Goal: Task Accomplishment & Management: Manage account settings

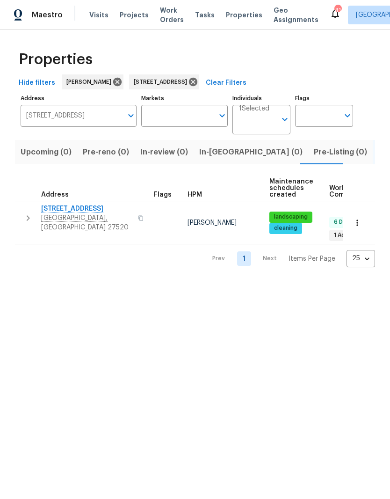
click at [57, 208] on span "[STREET_ADDRESS]" at bounding box center [86, 208] width 91 height 9
click at [197, 80] on icon at bounding box center [193, 82] width 8 height 8
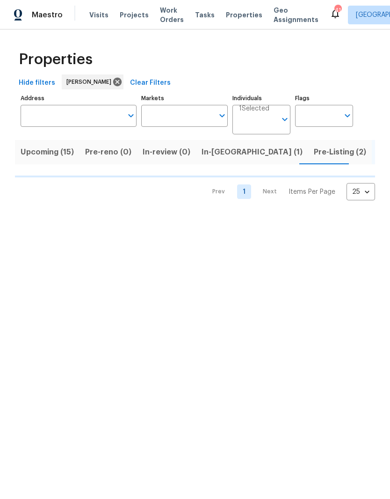
click at [76, 122] on input "Address" at bounding box center [72, 116] width 102 height 22
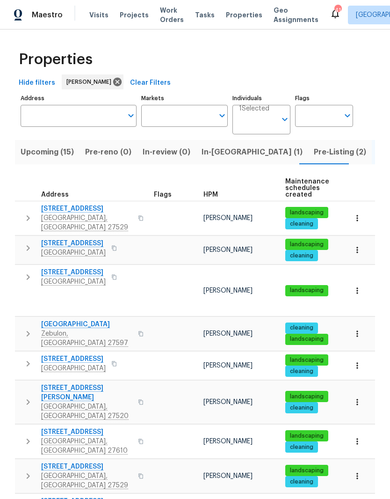
click at [67, 116] on input "Address" at bounding box center [72, 116] width 102 height 22
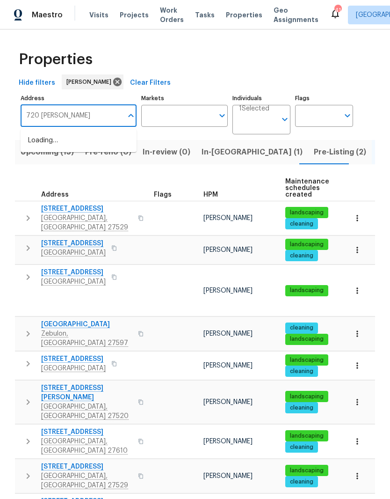
type input "720 Rawls"
click at [77, 145] on li "720 Rawls Dr Raleigh NC 27610" at bounding box center [79, 146] width 116 height 26
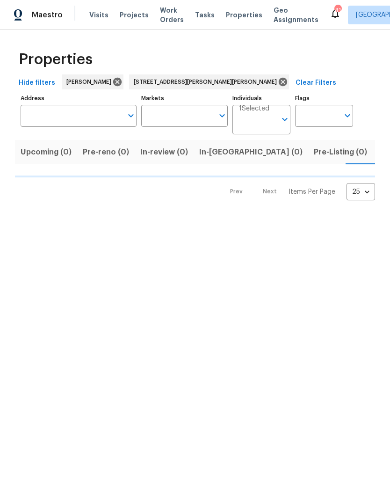
type input "[STREET_ADDRESS][PERSON_NAME][PERSON_NAME]"
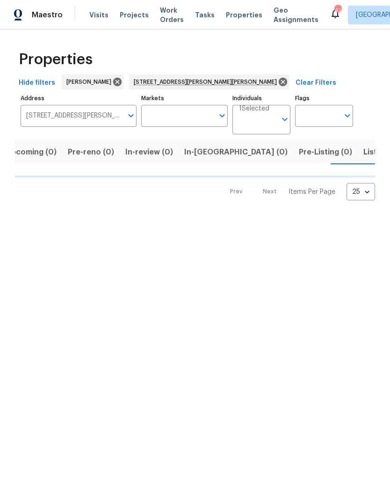
scroll to position [0, 15]
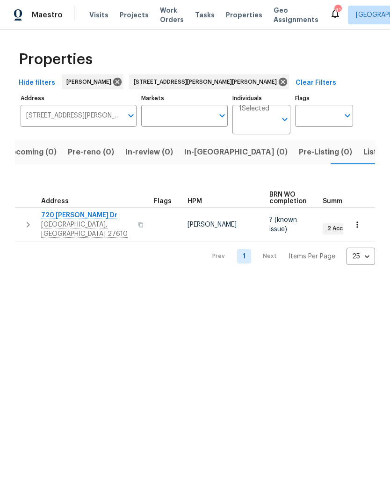
click at [44, 213] on span "720 [PERSON_NAME] Dr" at bounding box center [86, 215] width 91 height 9
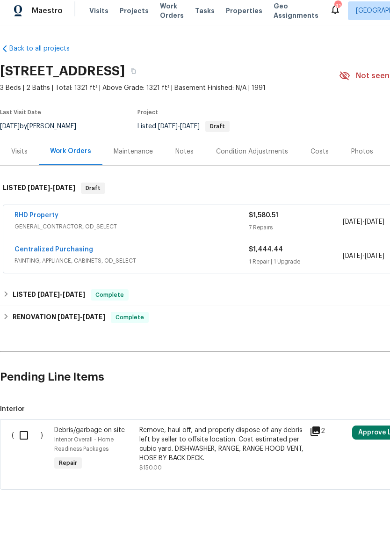
scroll to position [22, 0]
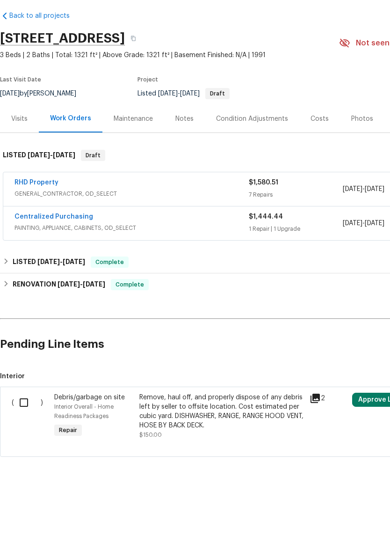
click at [18, 430] on input "checkbox" at bounding box center [27, 440] width 27 height 20
checkbox input "true"
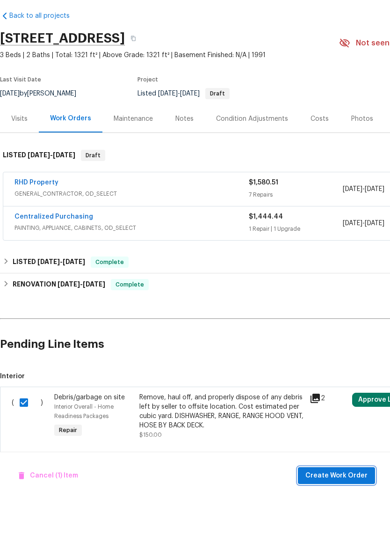
click at [350, 507] on span "Create Work Order" at bounding box center [337, 513] width 62 height 12
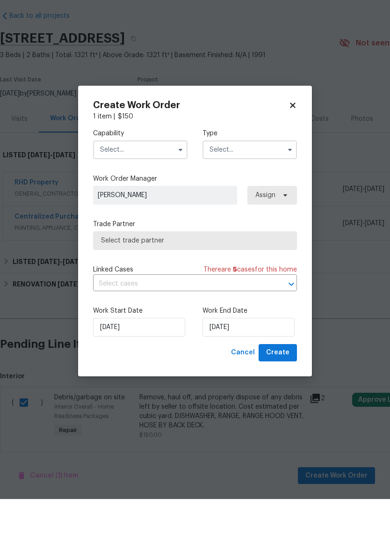
click at [125, 177] on input "text" at bounding box center [140, 186] width 95 height 19
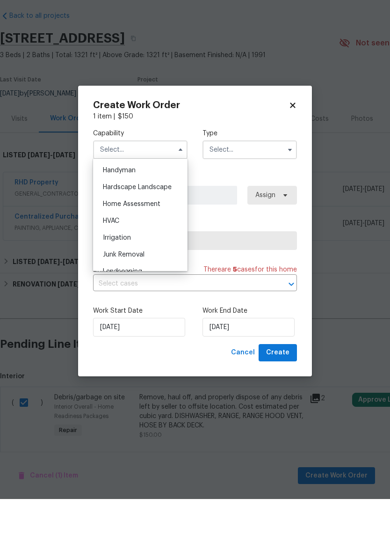
scroll to position [514, 0]
click at [165, 215] on div "Hardscape Landscape" at bounding box center [140, 223] width 90 height 17
type input "Hardscape Landscape"
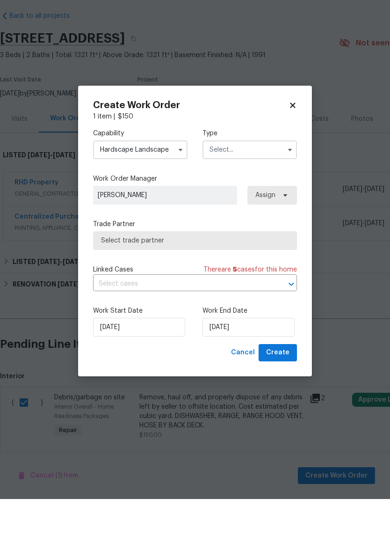
click at [268, 177] on input "text" at bounding box center [250, 186] width 95 height 19
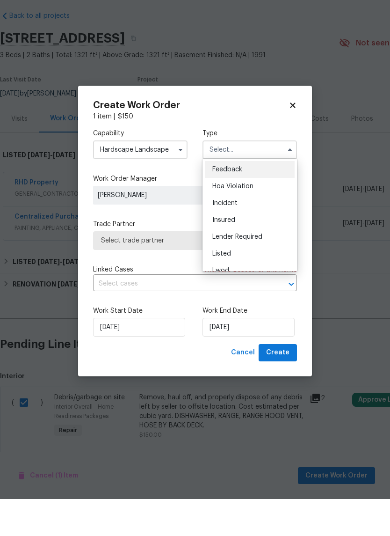
click at [271, 282] on div "Listed" at bounding box center [250, 290] width 90 height 17
type input "Listed"
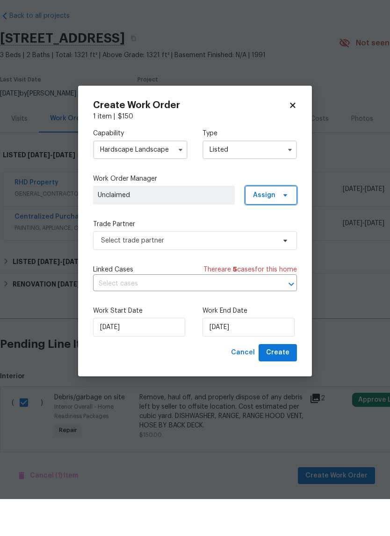
click at [284, 231] on icon at bounding box center [286, 232] width 4 height 2
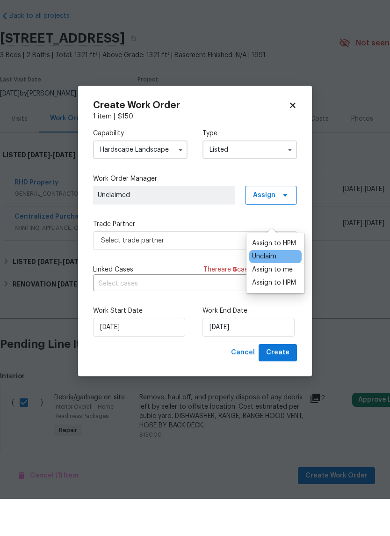
click at [292, 315] on div "Assign to HPM" at bounding box center [274, 319] width 44 height 9
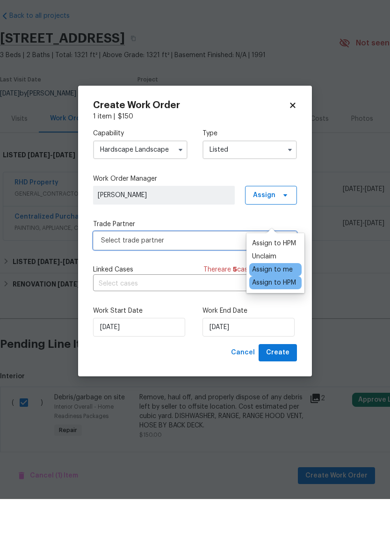
click at [189, 268] on span "Select trade partner" at bounding box center [195, 277] width 204 height 19
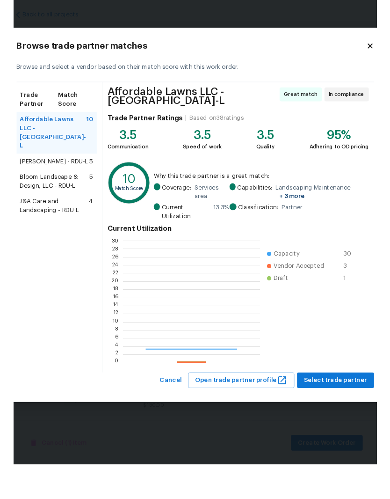
scroll to position [131, 147]
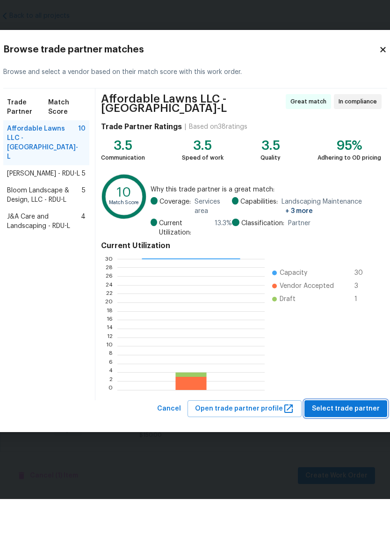
click at [316, 440] on span "Select trade partner" at bounding box center [346, 446] width 68 height 12
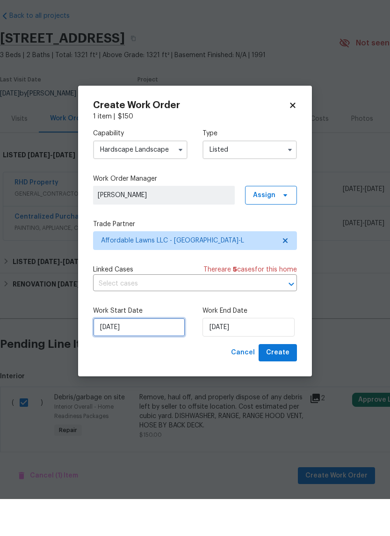
click at [143, 355] on input "10/1/2025" at bounding box center [139, 364] width 92 height 19
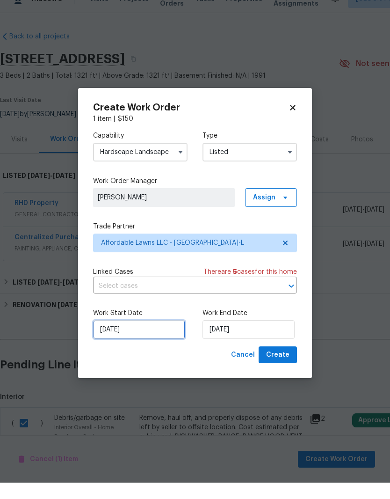
scroll to position [38, 0]
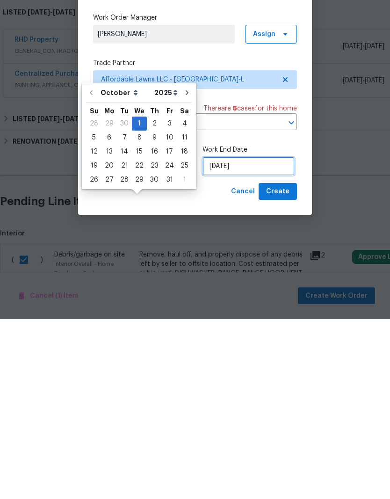
click at [259, 336] on input "10/1/2025" at bounding box center [249, 345] width 92 height 19
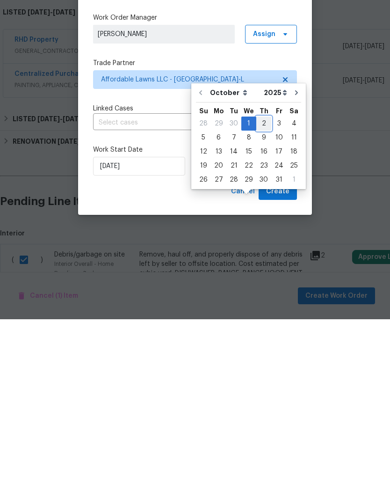
click at [258, 297] on div "2" at bounding box center [263, 303] width 15 height 13
type input "10/2/2025"
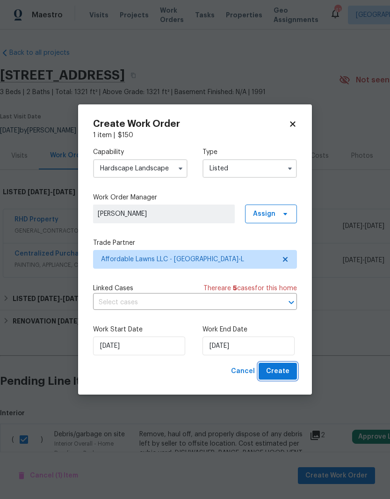
click at [291, 375] on button "Create" at bounding box center [278, 371] width 38 height 17
checkbox input "false"
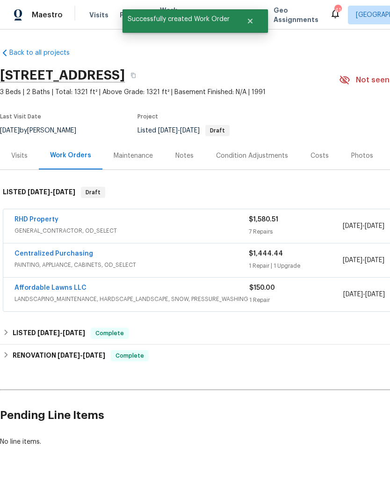
scroll to position [0, 0]
click at [31, 285] on link "Affordable Lawns LLC" at bounding box center [51, 288] width 72 height 7
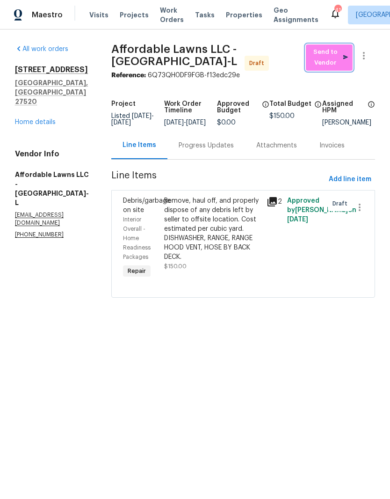
click at [333, 59] on span "Send to Vendor" at bounding box center [329, 58] width 37 height 22
click at [39, 119] on link "Home details" at bounding box center [35, 122] width 41 height 7
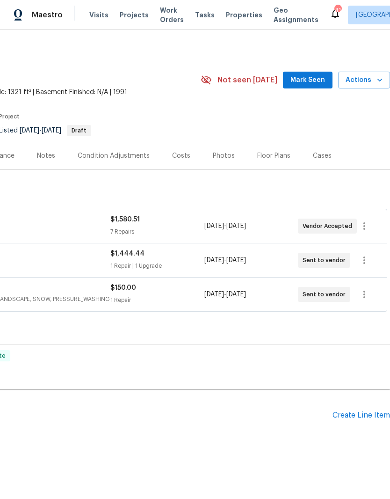
scroll to position [0, 139]
click at [68, 341] on div "LISTED 8/27/25 - 8/28/25 Complete" at bounding box center [125, 333] width 529 height 22
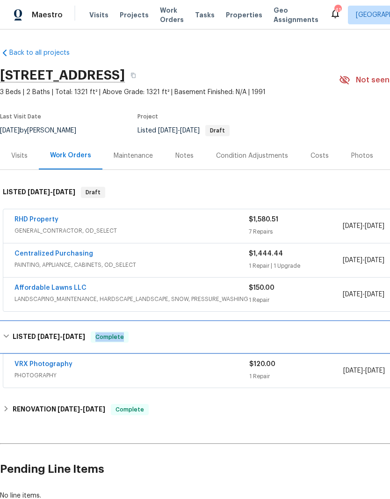
scroll to position [0, 0]
click at [11, 339] on div "LISTED 8/27/25 - 8/28/25 Complete" at bounding box center [264, 336] width 523 height 11
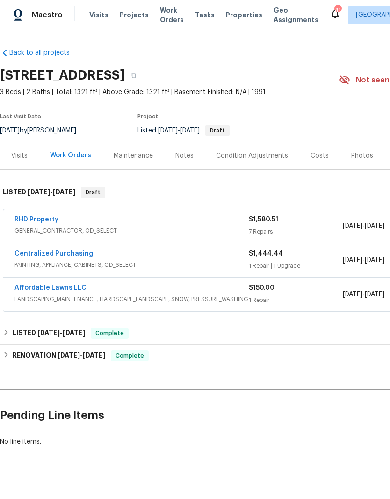
click at [29, 218] on link "RHD Property" at bounding box center [37, 219] width 44 height 7
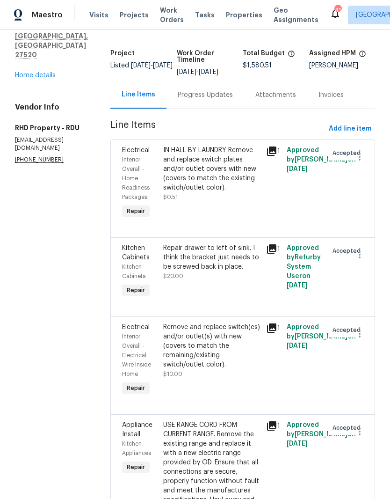
scroll to position [47, 0]
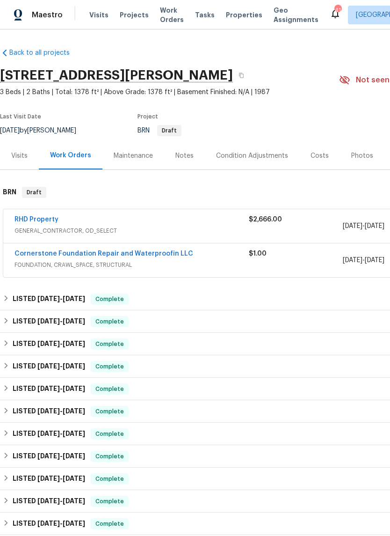
click at [33, 220] on link "RHD Property" at bounding box center [37, 219] width 44 height 7
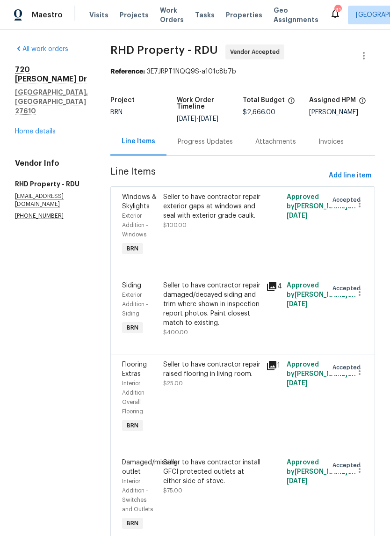
click at [220, 137] on div "Progress Updates" at bounding box center [206, 142] width 78 height 28
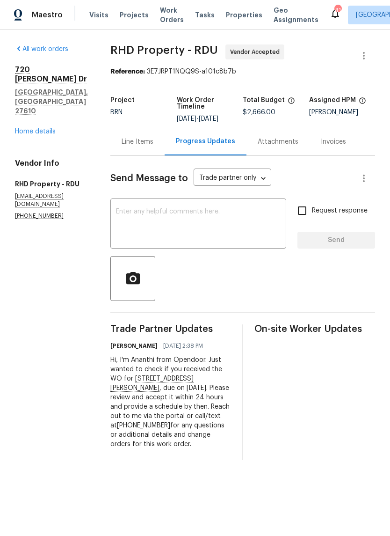
click at [254, 221] on textarea at bounding box center [198, 224] width 165 height 33
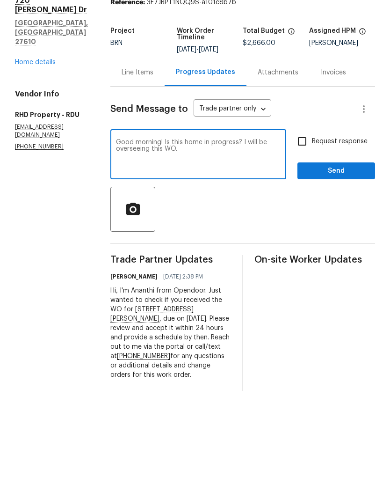
type textarea "Good morning! Is this home in progress? I will be overseeing this WO."
click at [304, 201] on input "Request response" at bounding box center [302, 211] width 20 height 20
checkbox input "true"
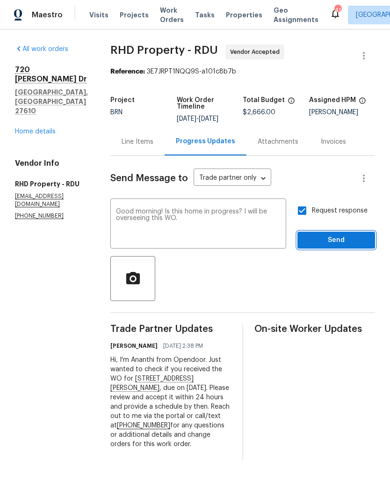
click at [344, 244] on span "Send" at bounding box center [336, 240] width 63 height 12
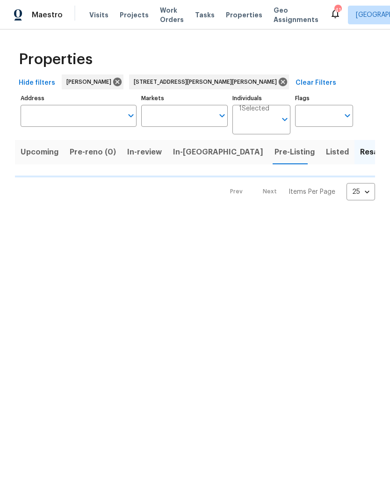
type input "720 Rawls Dr Raleigh NC 27610"
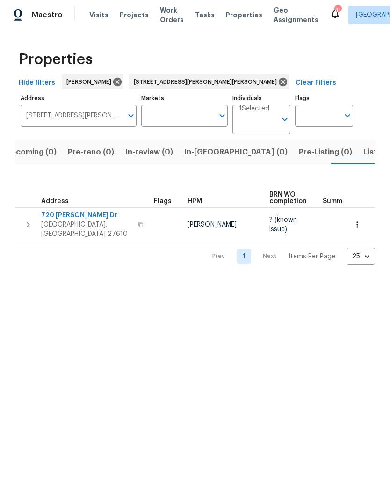
scroll to position [0, 15]
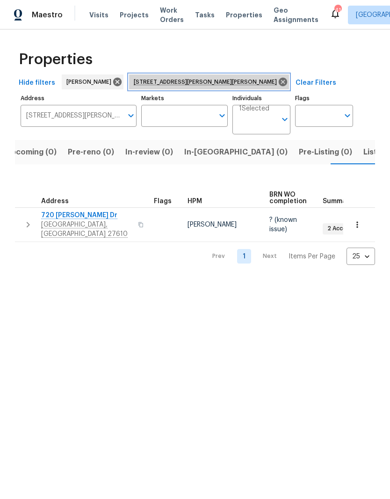
click at [278, 86] on icon at bounding box center [283, 82] width 10 height 10
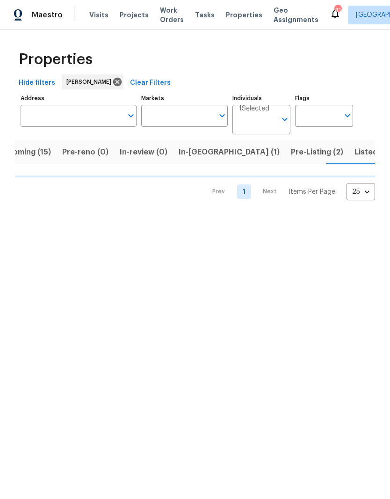
scroll to position [0, 23]
click at [81, 117] on input "Address" at bounding box center [72, 116] width 102 height 22
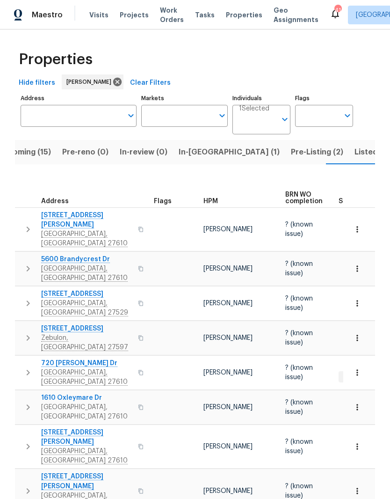
click at [86, 114] on input "Address" at bounding box center [72, 116] width 102 height 22
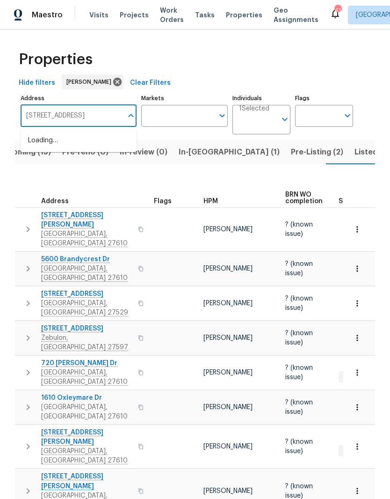
type input "1004 cabin hill way"
click at [66, 142] on li "1004 Cabin Hill Way Garner NC 27529" at bounding box center [79, 141] width 116 height 16
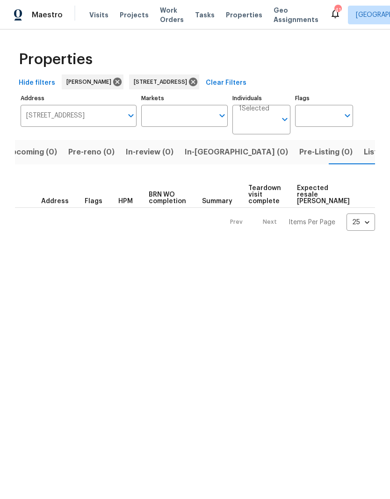
scroll to position [0, 15]
click at [364, 149] on span "Listed (1)" at bounding box center [381, 152] width 34 height 13
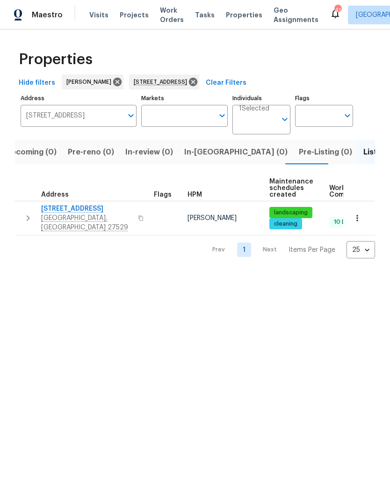
click at [358, 219] on icon "button" at bounding box center [357, 218] width 1 height 6
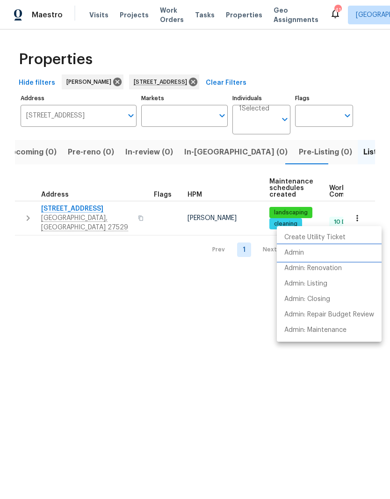
click at [291, 254] on p "Admin" at bounding box center [295, 253] width 20 height 10
click at [81, 211] on div at bounding box center [195, 249] width 390 height 499
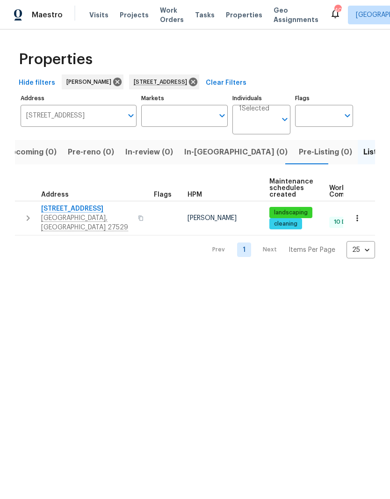
click at [65, 212] on span "[STREET_ADDRESS]" at bounding box center [86, 208] width 91 height 9
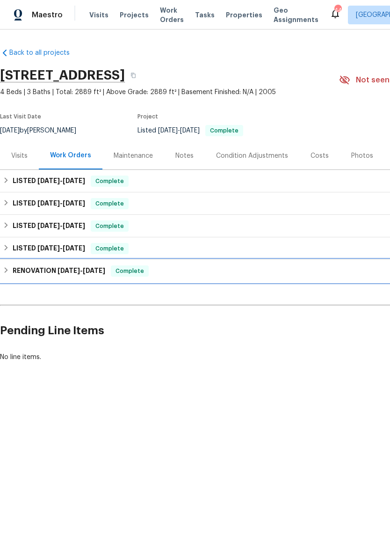
click at [16, 270] on h6 "RENOVATION [DATE] - [DATE]" at bounding box center [59, 270] width 93 height 11
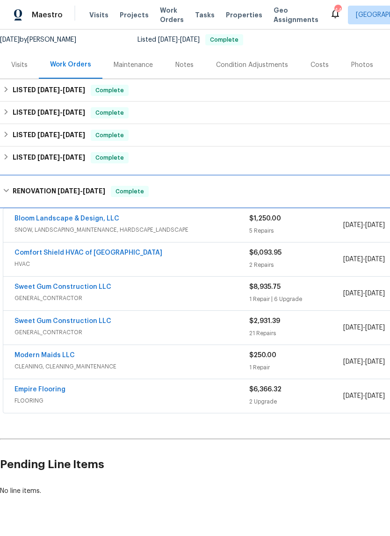
scroll to position [91, 0]
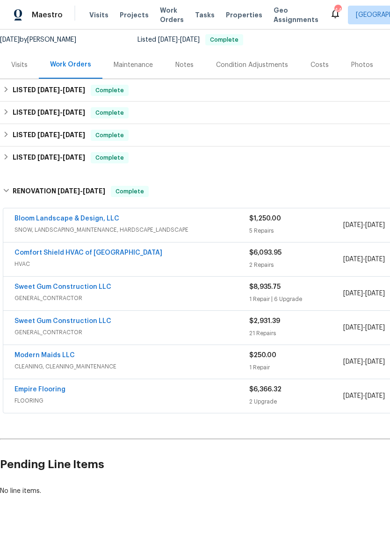
click at [46, 255] on link "Comfort Shield HVAC of [GEOGRAPHIC_DATA]" at bounding box center [89, 252] width 148 height 7
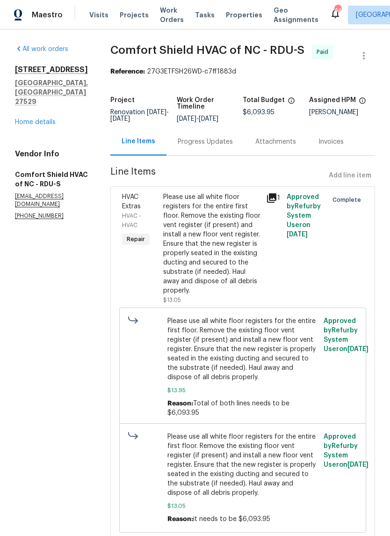
click at [27, 119] on link "Home details" at bounding box center [35, 122] width 41 height 7
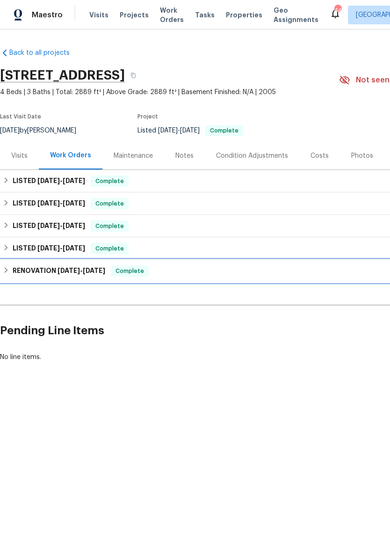
click at [22, 274] on h6 "RENOVATION [DATE] - [DATE]" at bounding box center [59, 270] width 93 height 11
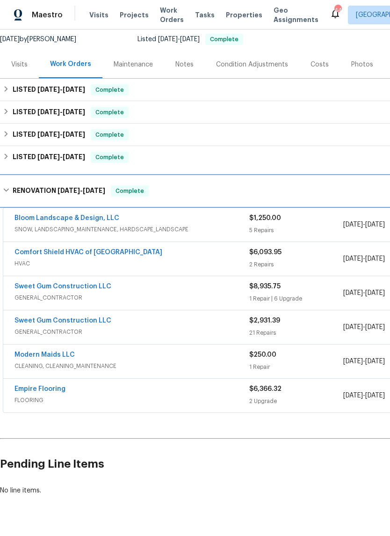
scroll to position [91, 0]
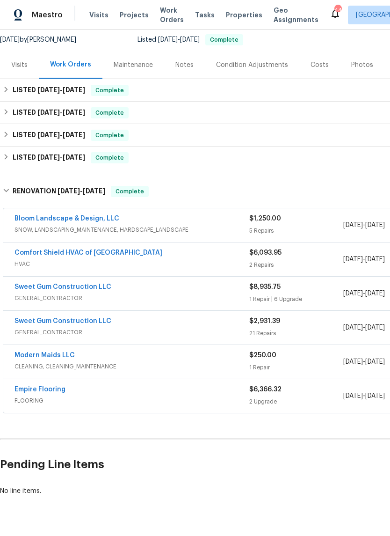
click at [25, 323] on link "Sweet Gum Construction LLC" at bounding box center [63, 321] width 97 height 7
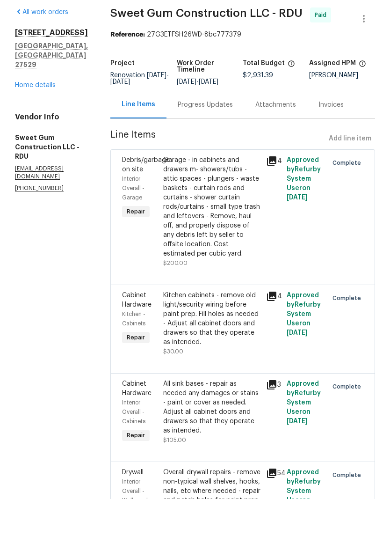
click at [27, 119] on link "Home details" at bounding box center [35, 122] width 41 height 7
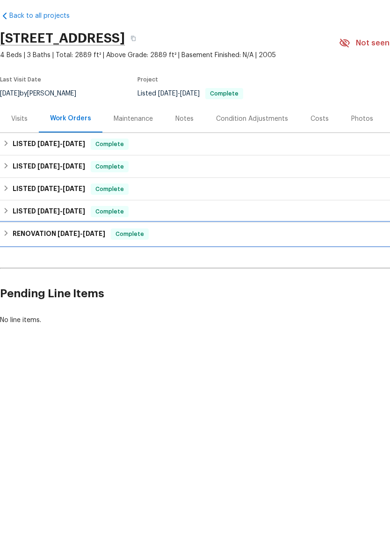
click at [8, 267] on icon at bounding box center [6, 270] width 7 height 7
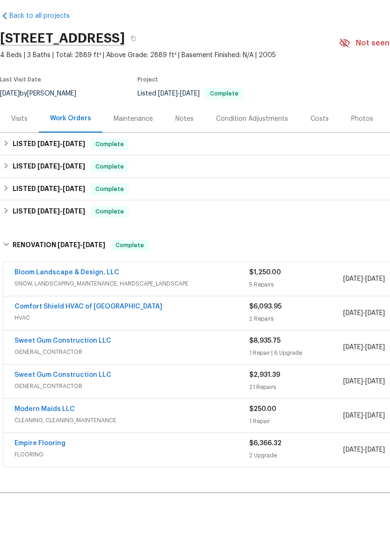
click at [59, 374] on link "Sweet Gum Construction LLC" at bounding box center [63, 377] width 97 height 7
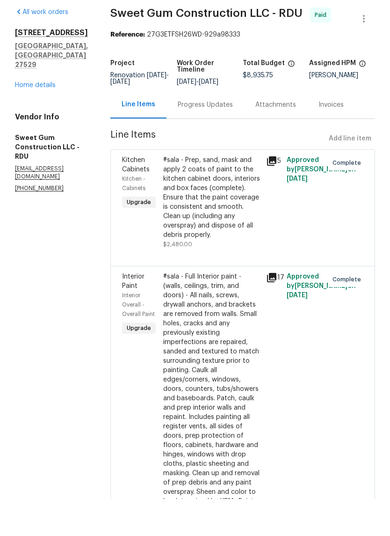
click at [36, 119] on link "Home details" at bounding box center [35, 122] width 41 height 7
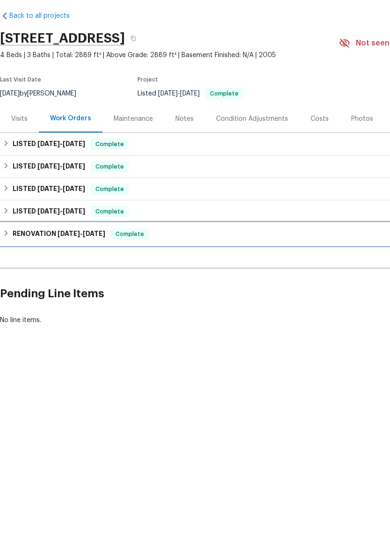
click at [16, 265] on h6 "RENOVATION [DATE] - [DATE]" at bounding box center [59, 270] width 93 height 11
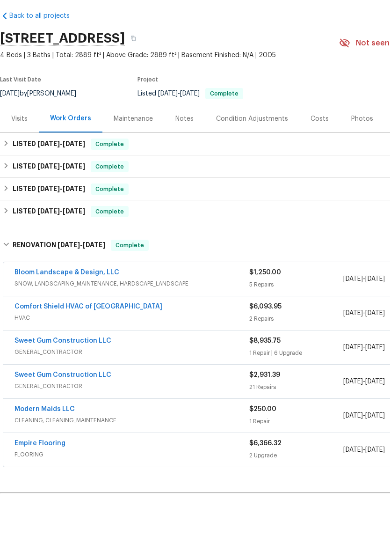
click at [19, 477] on link "Empire Flooring" at bounding box center [40, 480] width 51 height 7
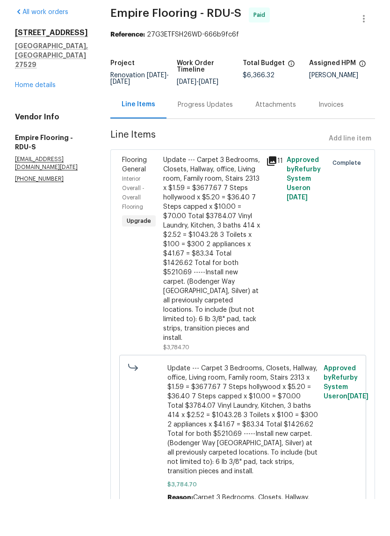
click at [24, 119] on link "Home details" at bounding box center [35, 122] width 41 height 7
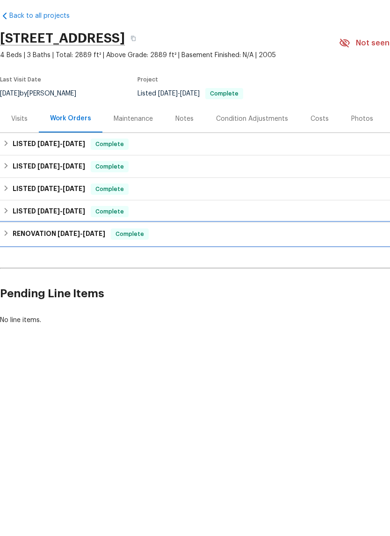
click at [11, 265] on div "RENOVATION [DATE] - [DATE] Complete" at bounding box center [264, 270] width 523 height 11
